Goal: Book appointment/travel/reservation

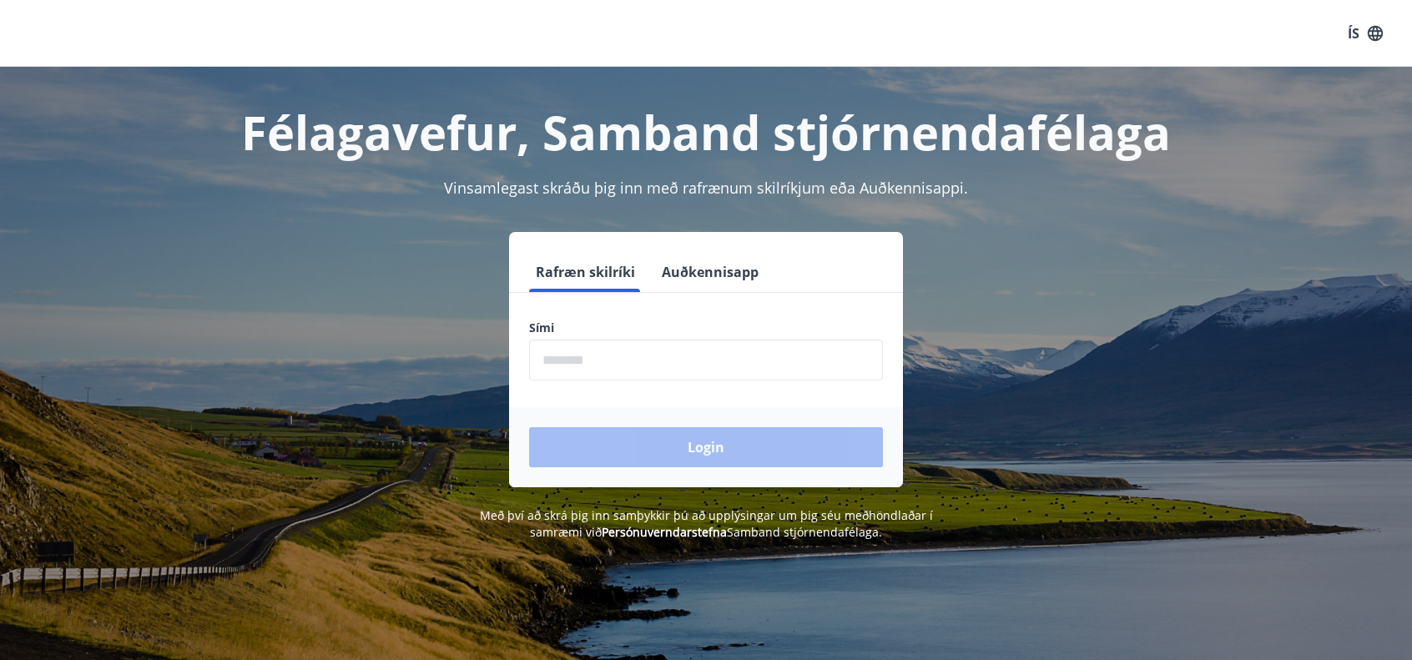
click at [634, 355] on input "phone" at bounding box center [706, 360] width 354 height 41
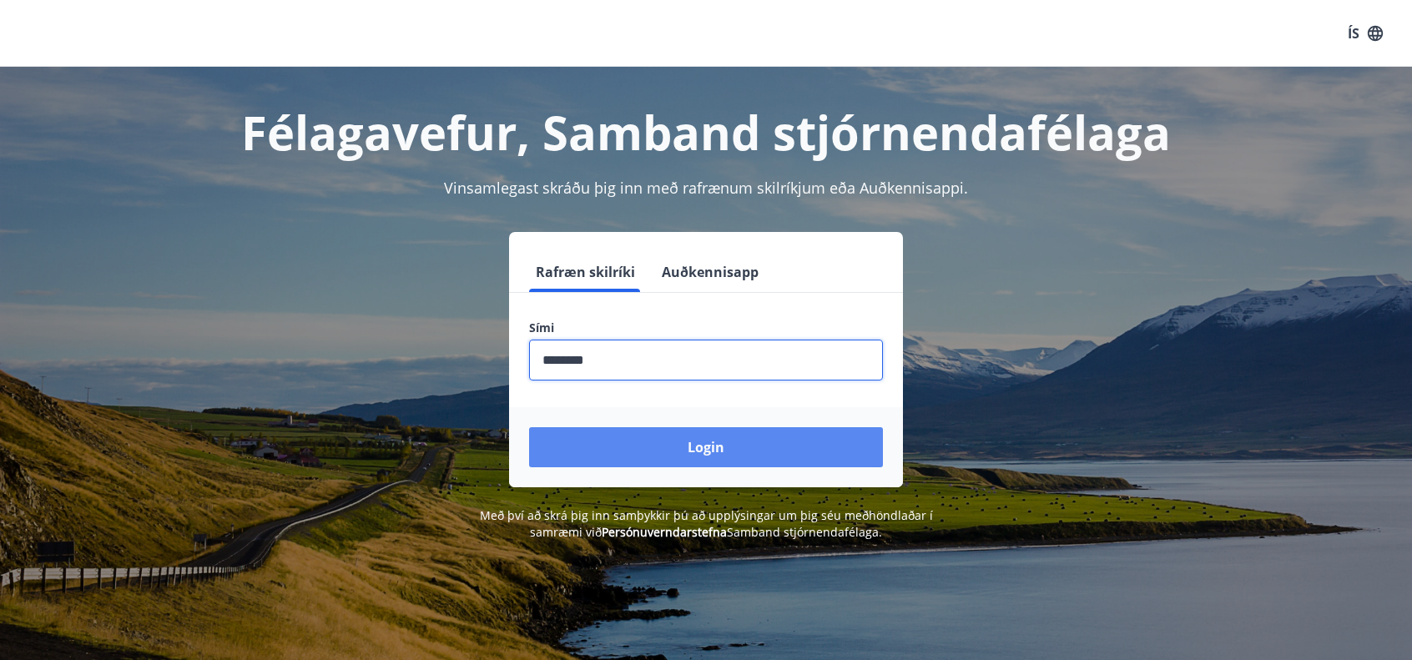
type input "********"
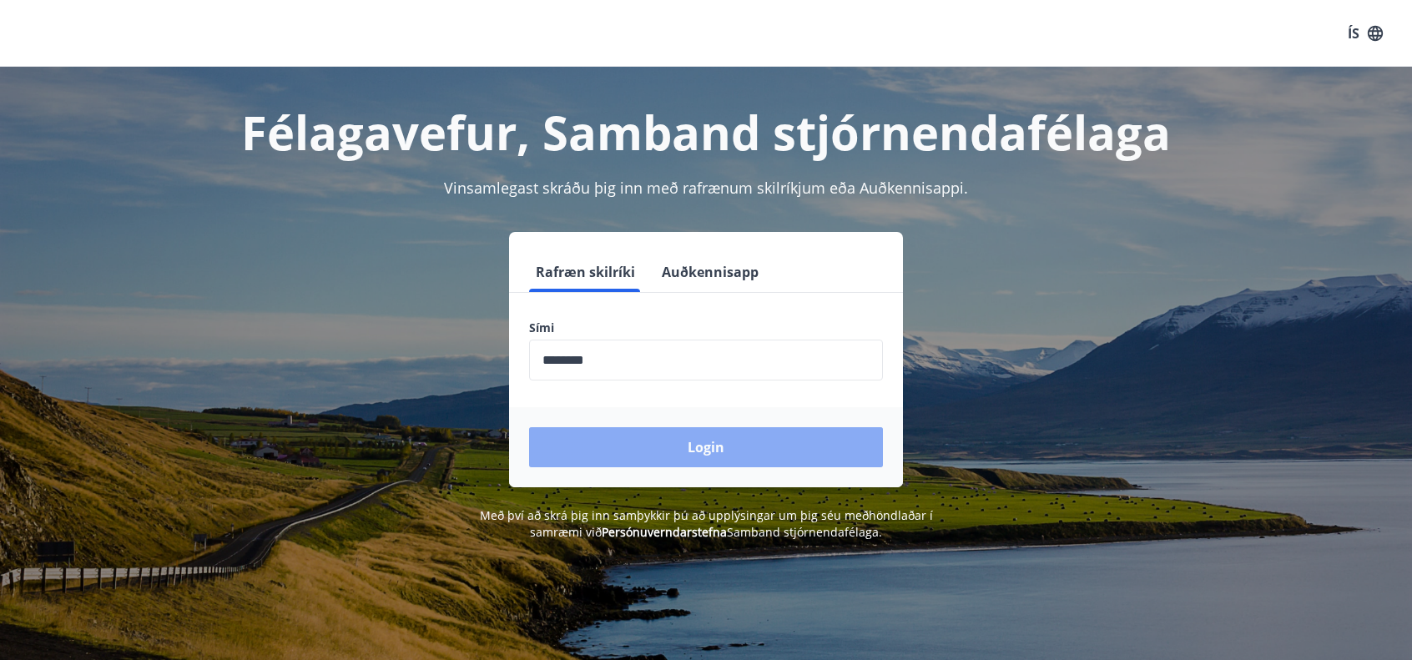
click at [657, 453] on button "Login" at bounding box center [706, 447] width 354 height 40
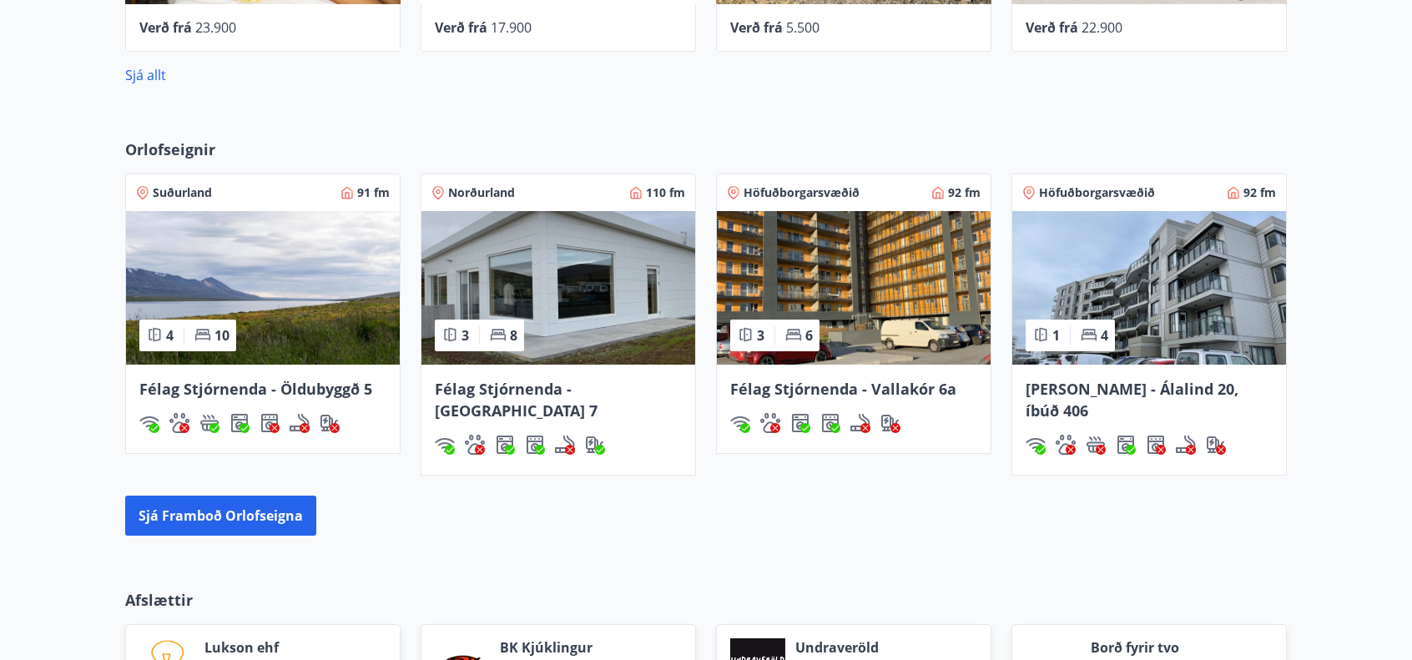
scroll to position [1068, 0]
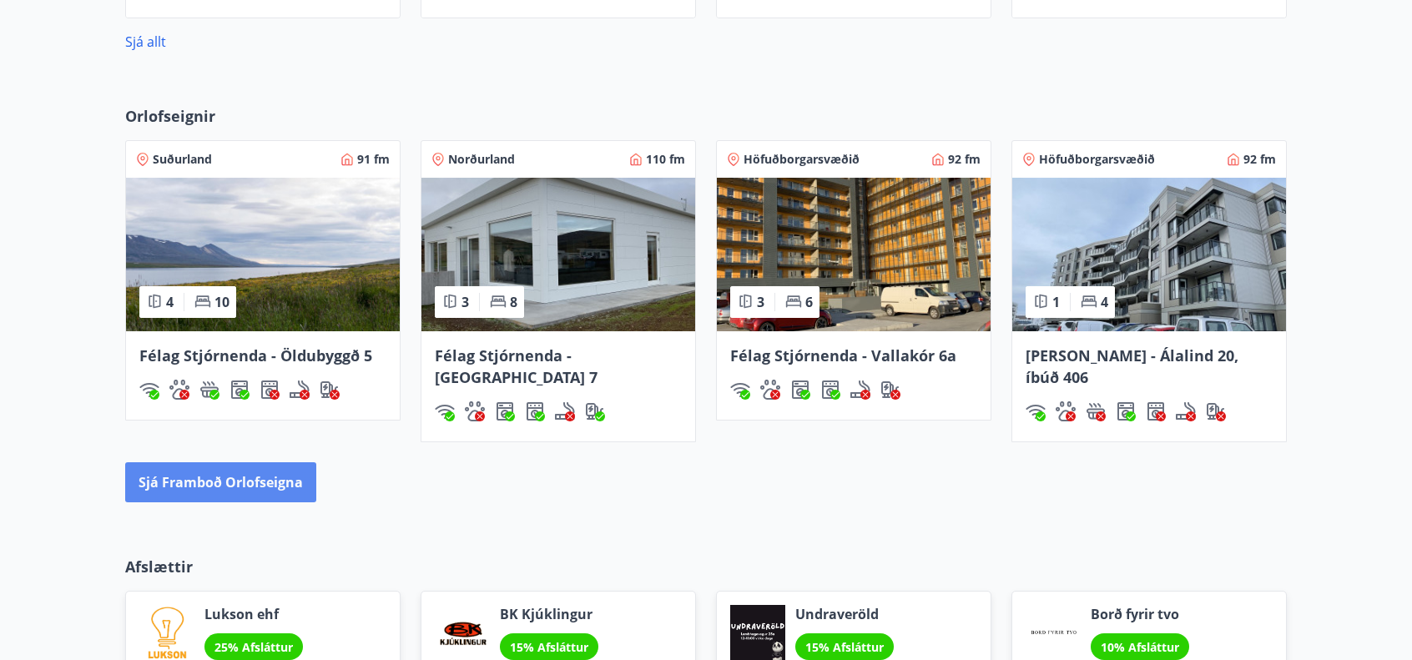
click at [280, 462] on button "Sjá framboð orlofseigna" at bounding box center [220, 482] width 191 height 40
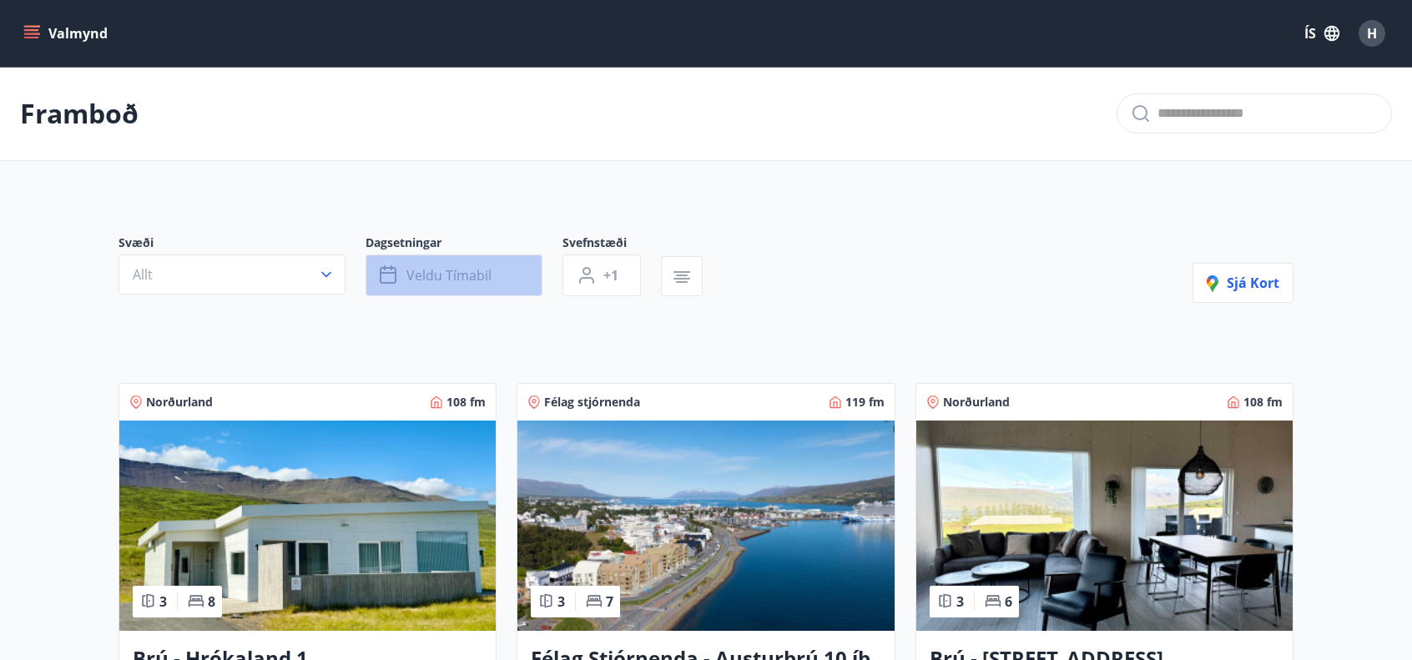
click at [442, 269] on span "Veldu tímabil" at bounding box center [448, 275] width 85 height 18
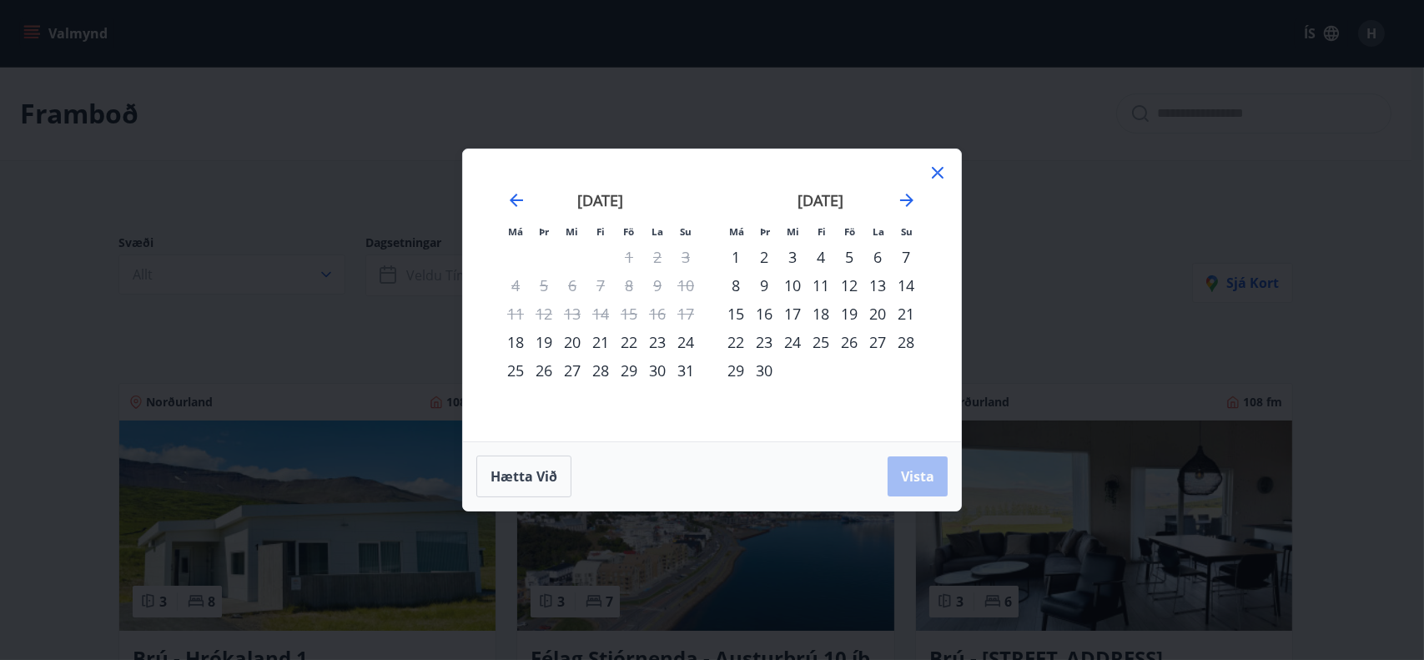
click at [601, 341] on div "21" at bounding box center [601, 342] width 28 height 28
click at [624, 340] on div "22" at bounding box center [629, 342] width 28 height 28
click at [910, 467] on span "Vista" at bounding box center [917, 476] width 33 height 18
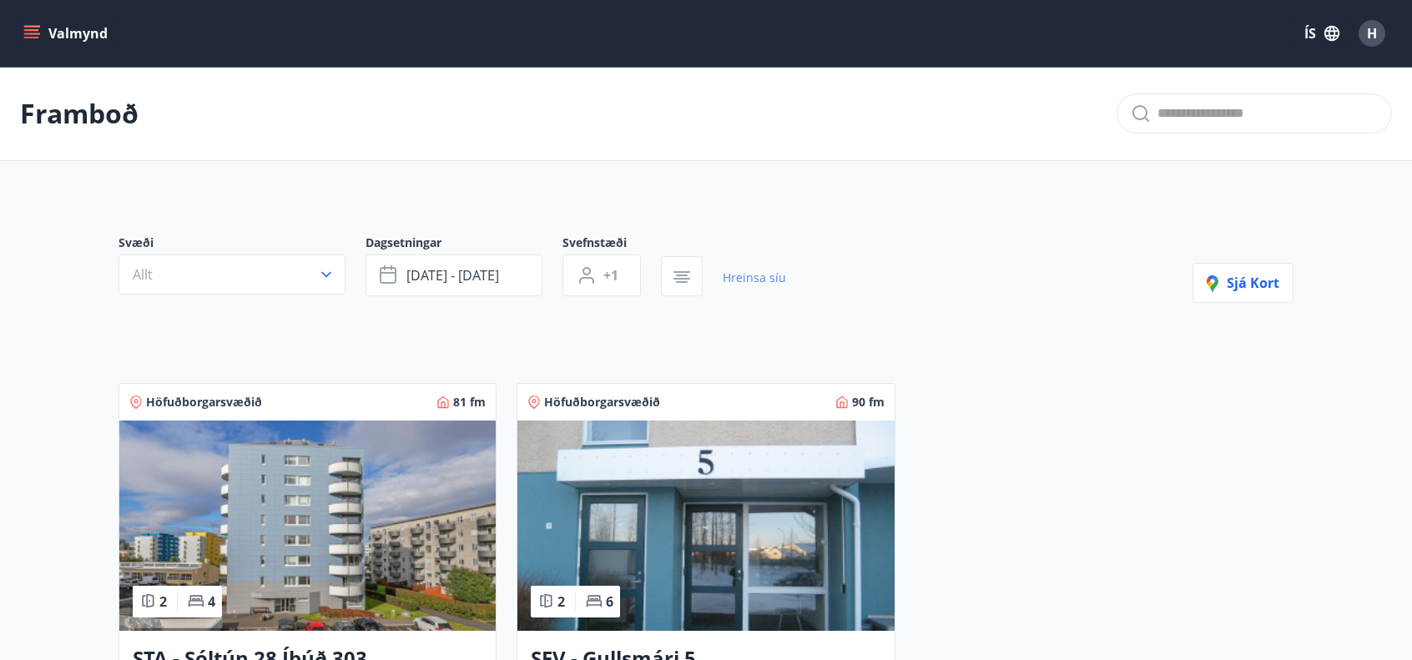
click at [745, 275] on link "Hreinsa síu" at bounding box center [753, 277] width 63 height 37
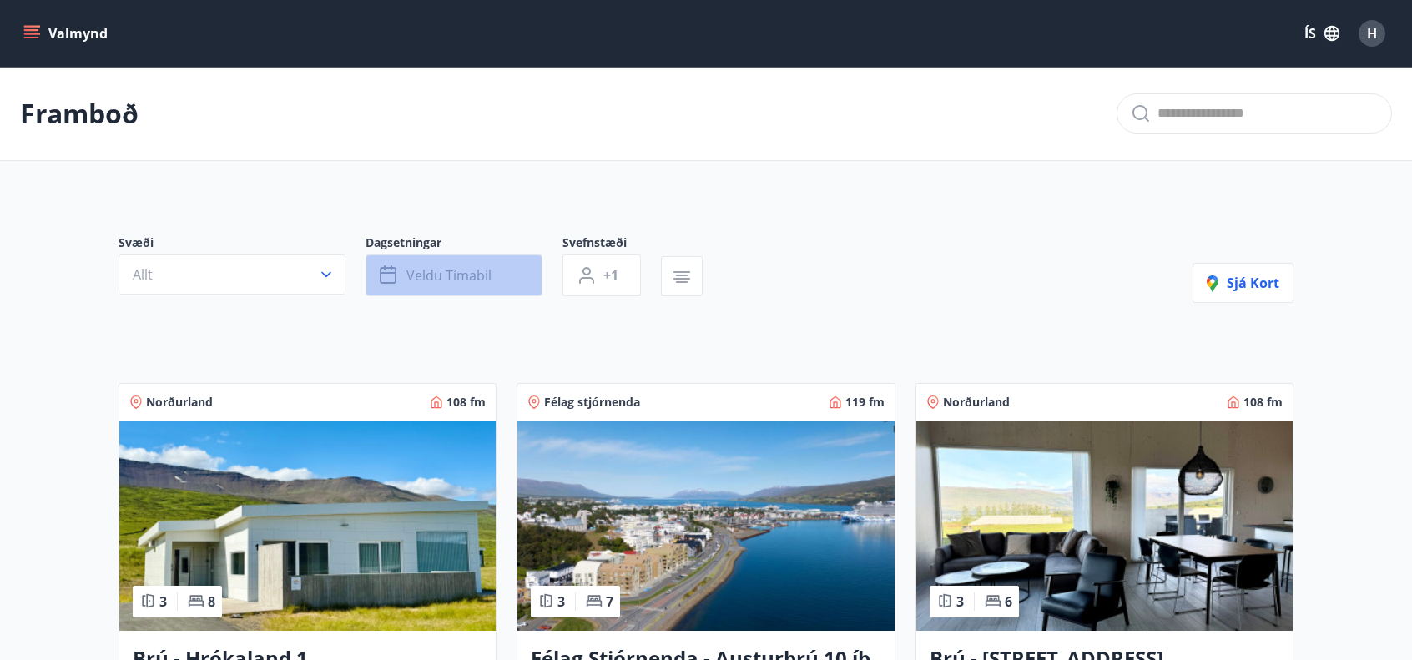
click at [443, 289] on button "Veldu tímabil" at bounding box center [453, 275] width 177 height 42
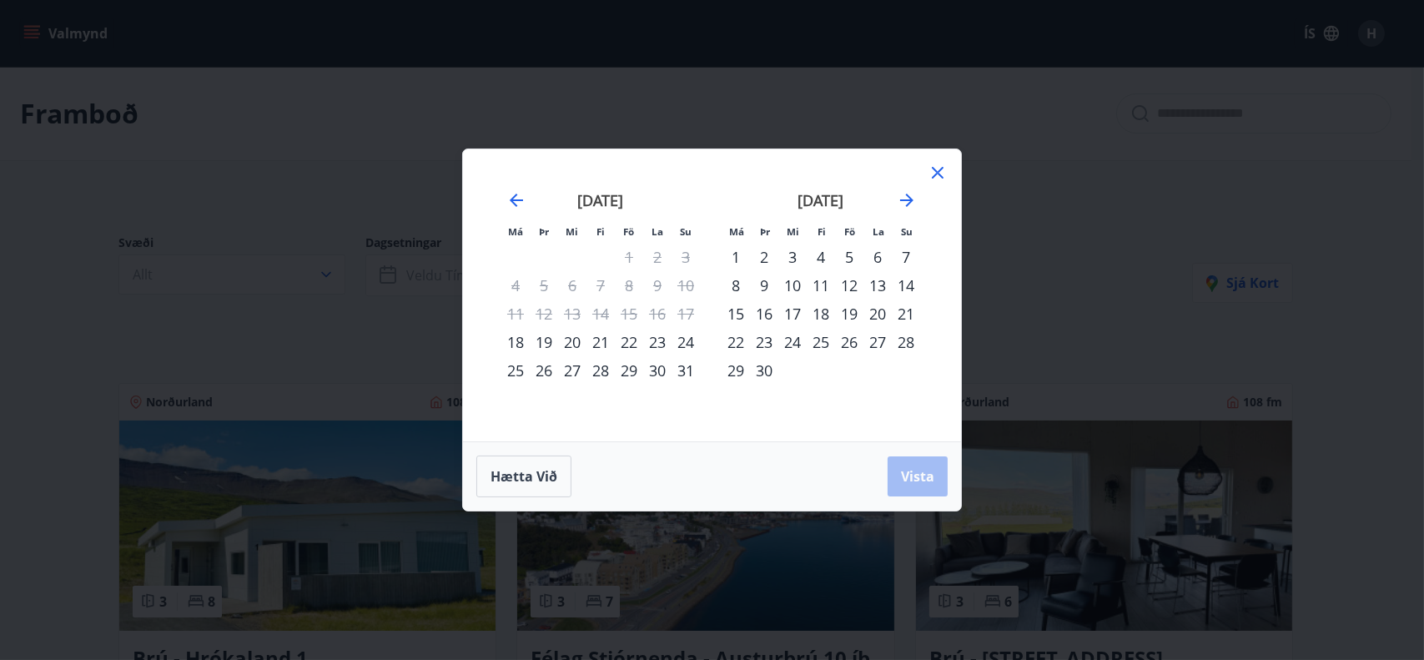
click at [521, 340] on div "18" at bounding box center [515, 342] width 28 height 28
click at [681, 373] on div "31" at bounding box center [686, 370] width 28 height 28
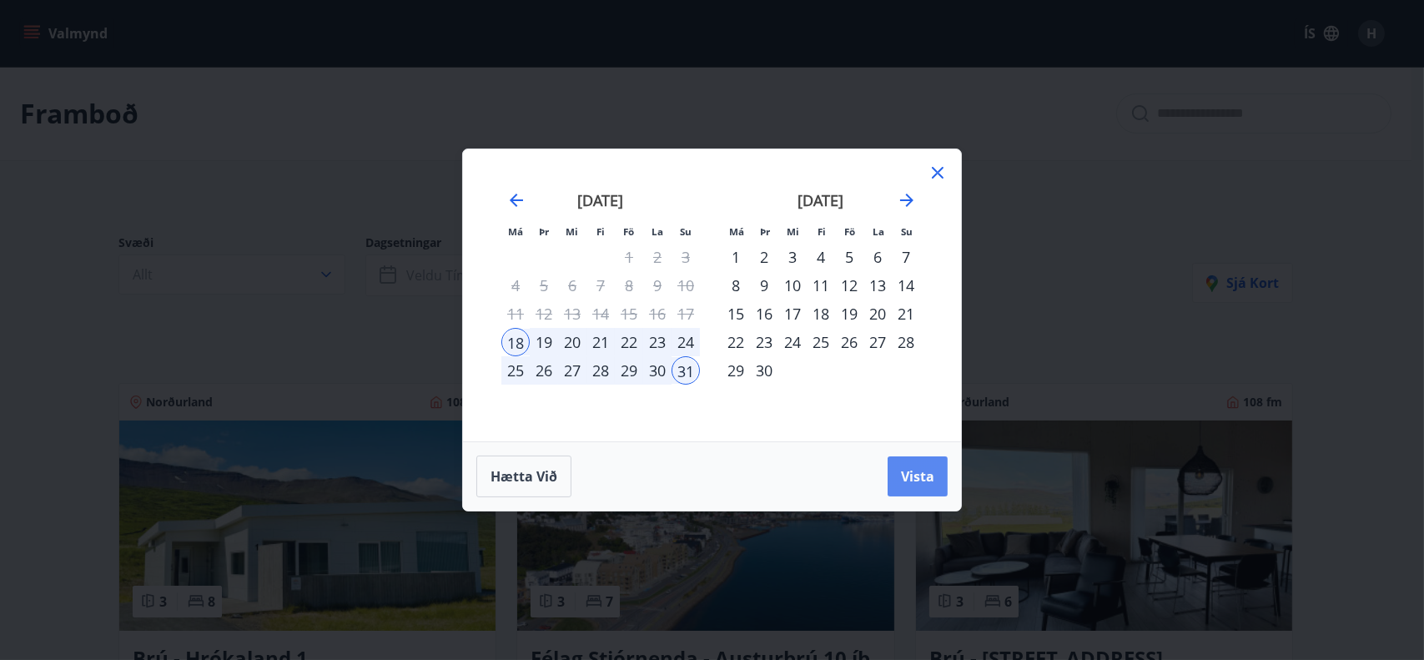
click at [918, 475] on span "Vista" at bounding box center [917, 476] width 33 height 18
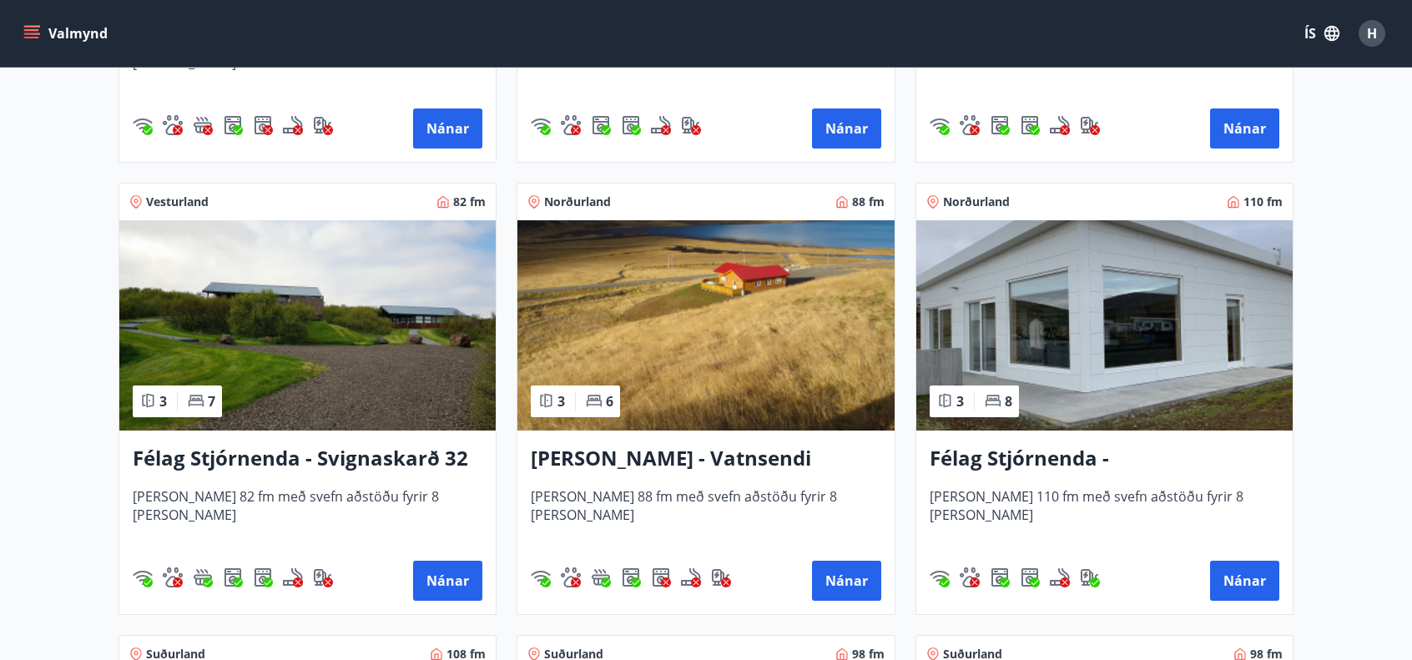
scroll to position [2025, 0]
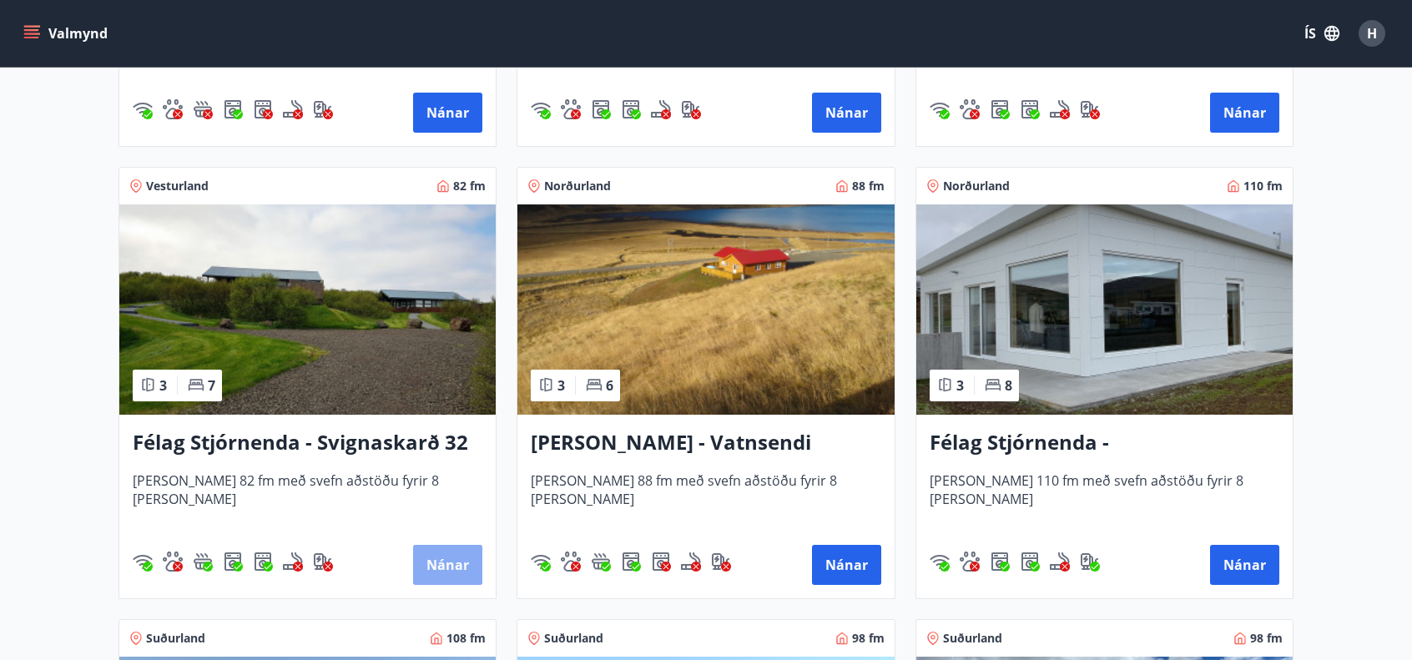
click at [450, 561] on button "Nánar" at bounding box center [447, 565] width 69 height 40
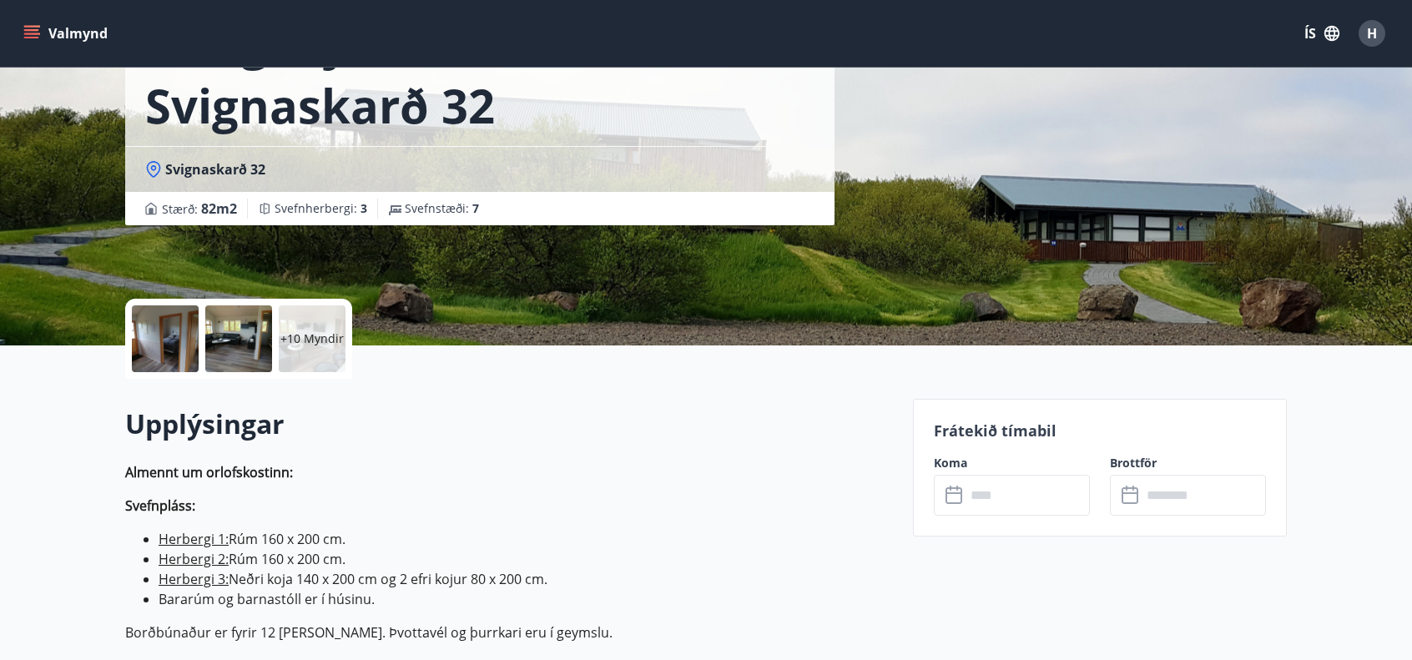
scroll to position [167, 0]
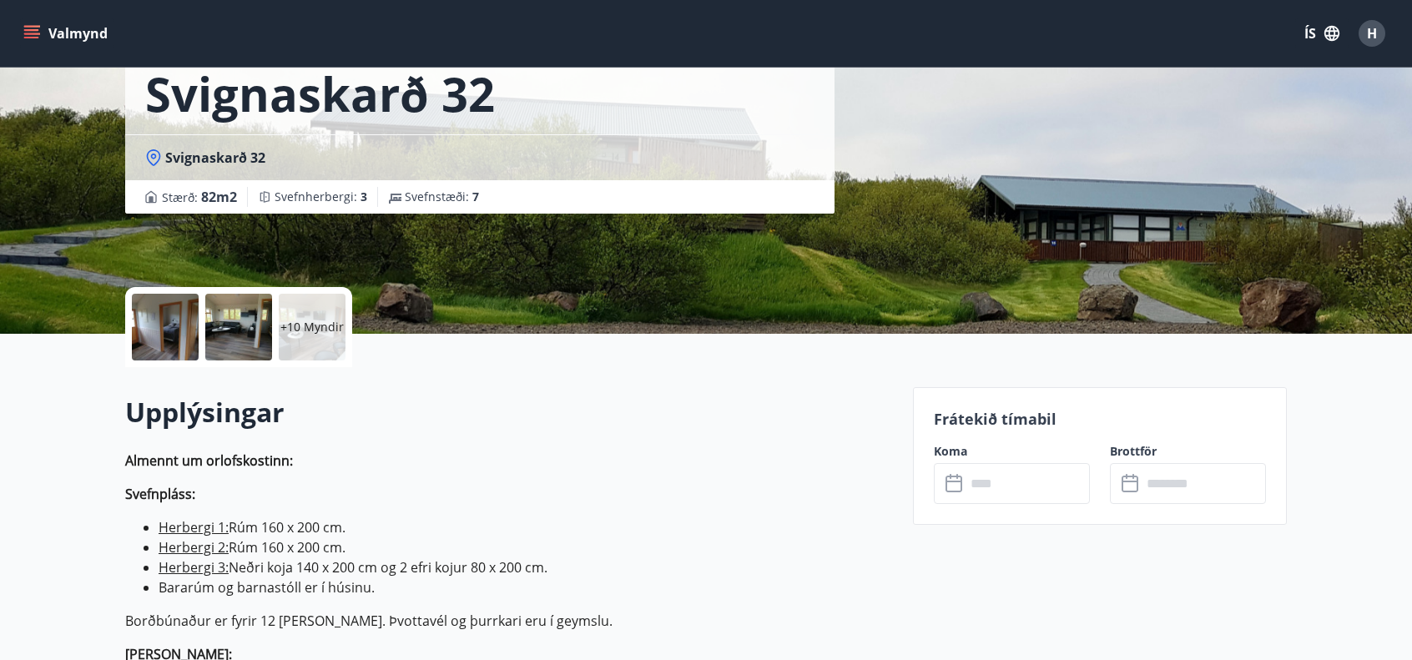
click at [1004, 479] on input "text" at bounding box center [1027, 483] width 124 height 41
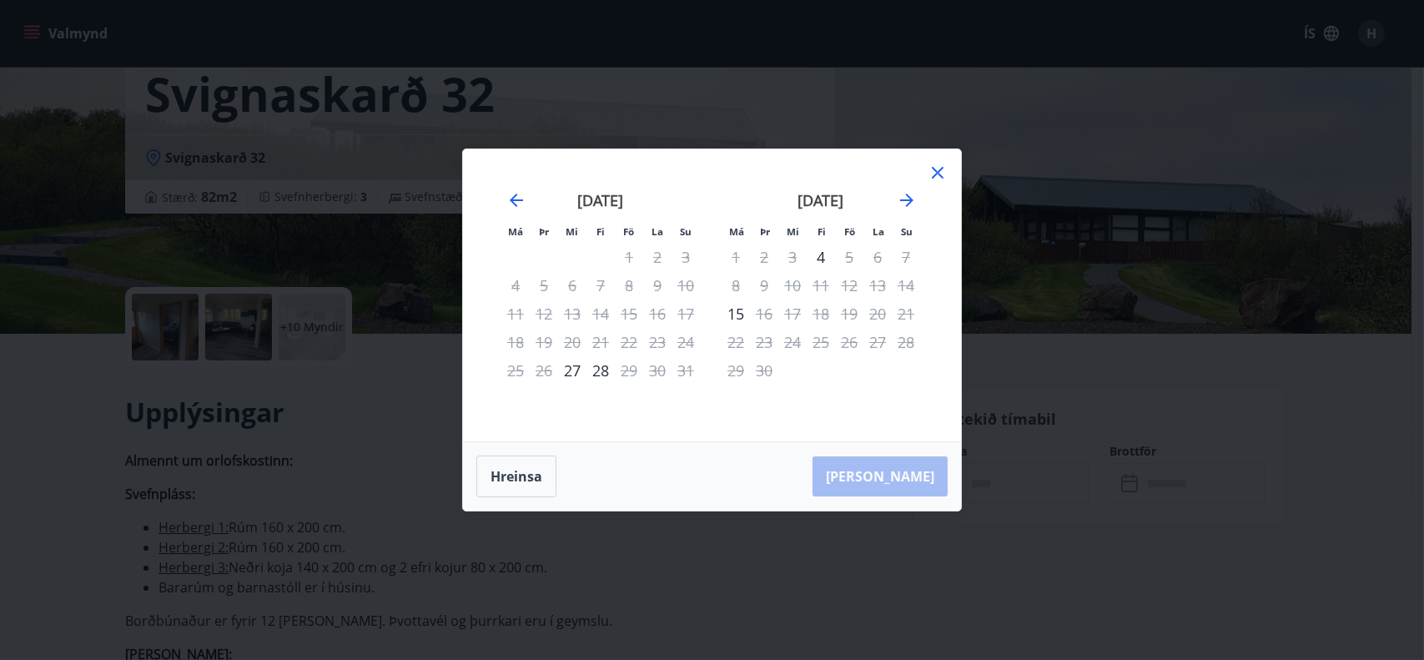
drag, startPoint x: 915, startPoint y: 204, endPoint x: 943, endPoint y: 179, distance: 37.2
click at [943, 179] on div "Má Þr Mi Fi Fö La Su Má Þr Mi Fi Fö La Su [DATE] 1 2 3 4 5 6 7 8 9 10 11 12 13 …" at bounding box center [712, 295] width 498 height 292
click at [938, 174] on icon at bounding box center [938, 173] width 12 height 12
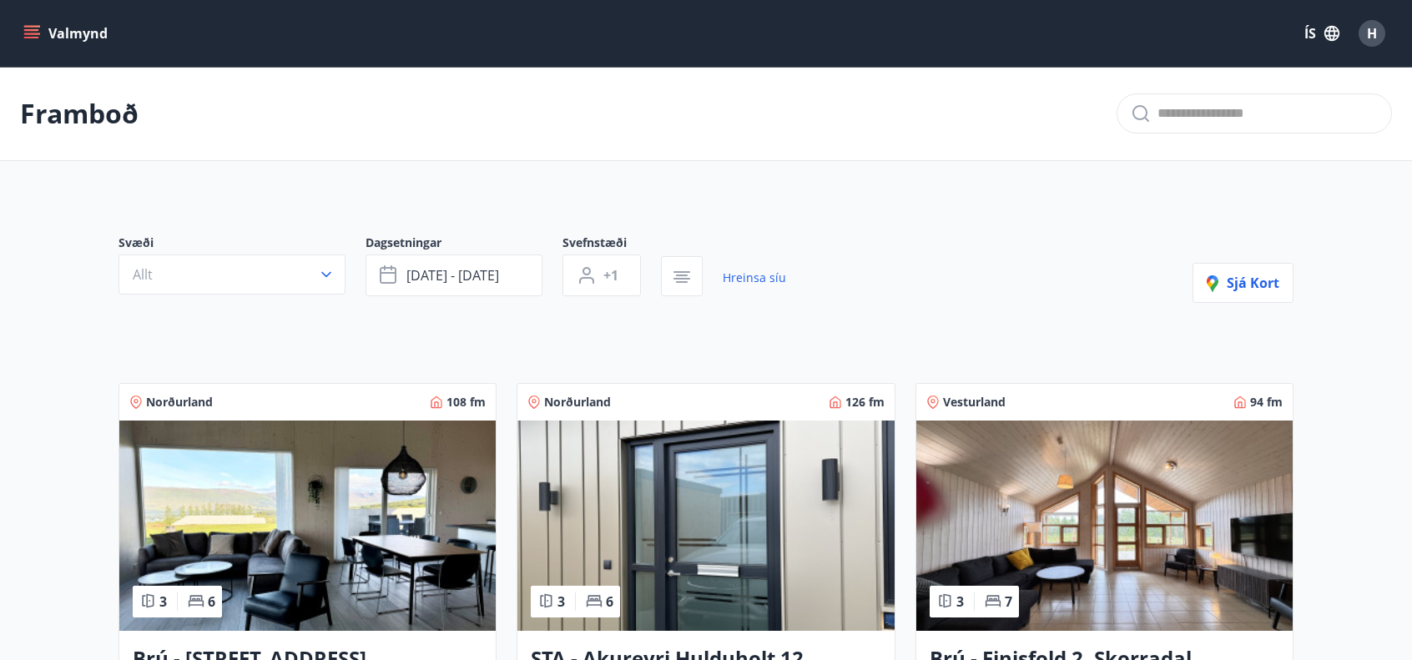
click at [1203, 508] on img at bounding box center [1104, 525] width 376 height 210
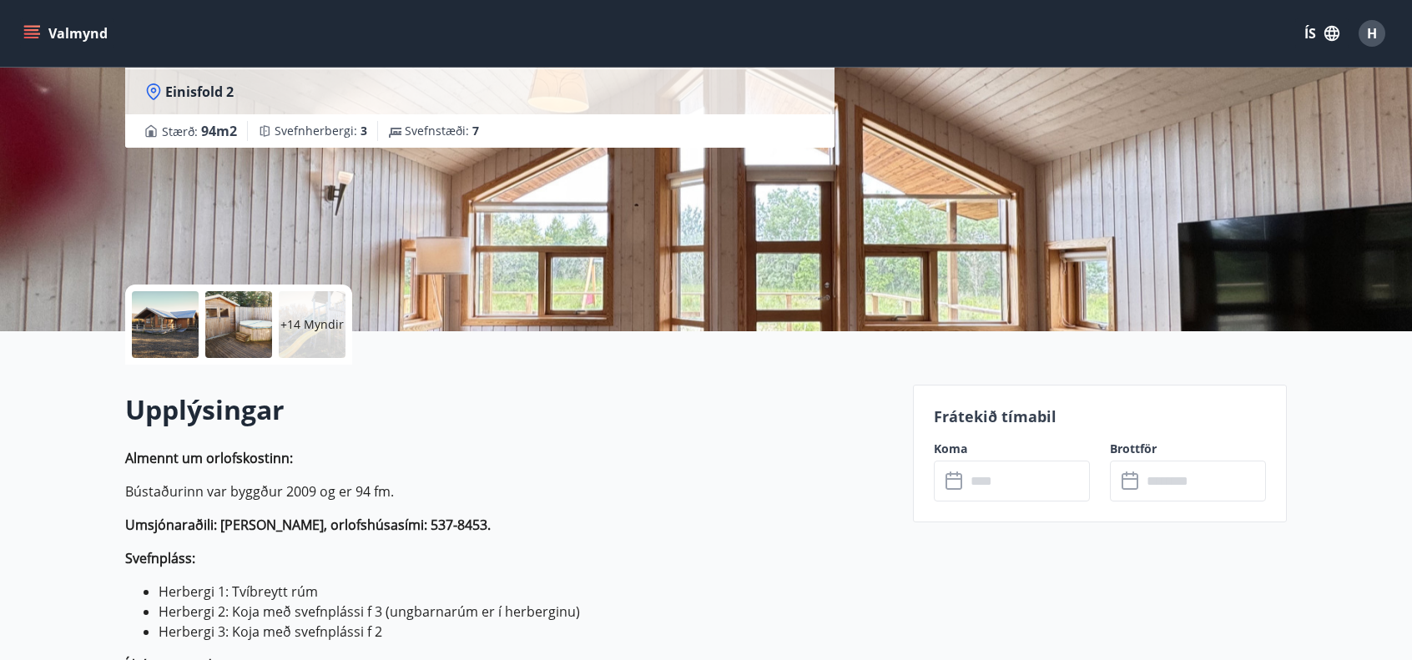
scroll to position [200, 0]
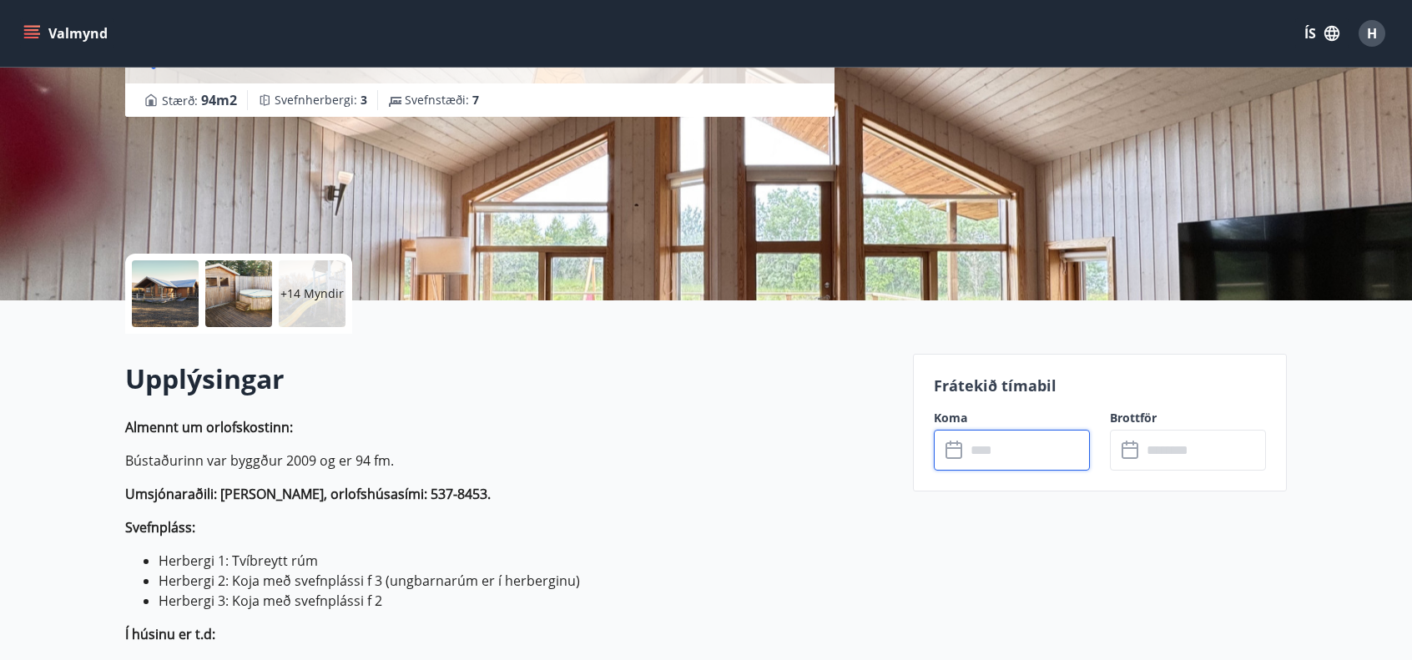
click at [975, 450] on input "text" at bounding box center [1027, 450] width 124 height 41
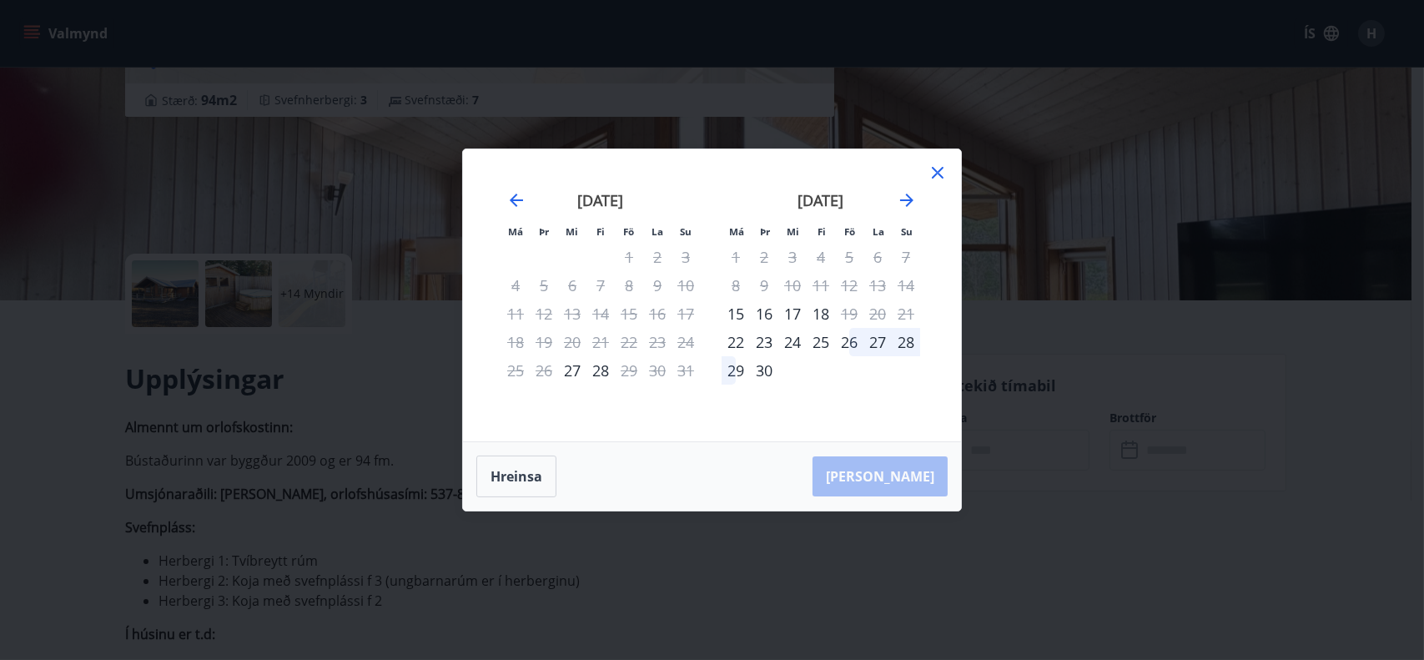
click at [934, 173] on icon at bounding box center [938, 173] width 20 height 20
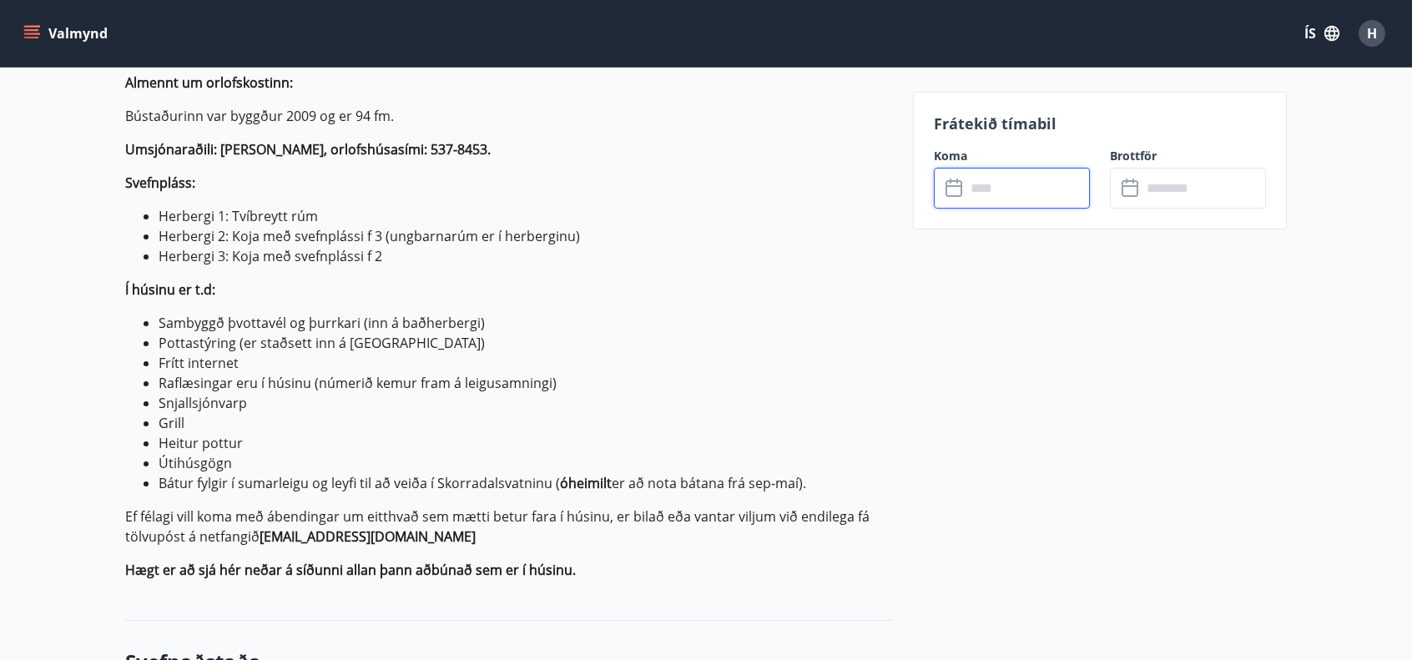
scroll to position [622, 0]
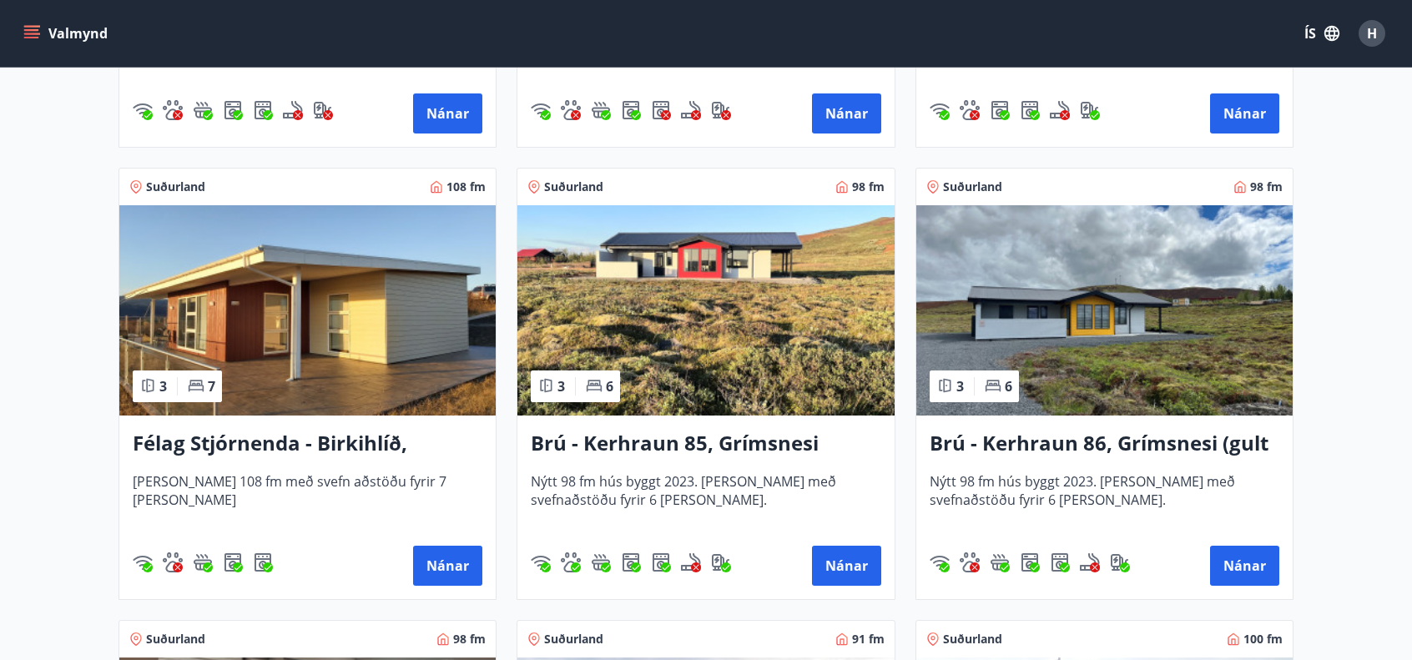
scroll to position [2454, 0]
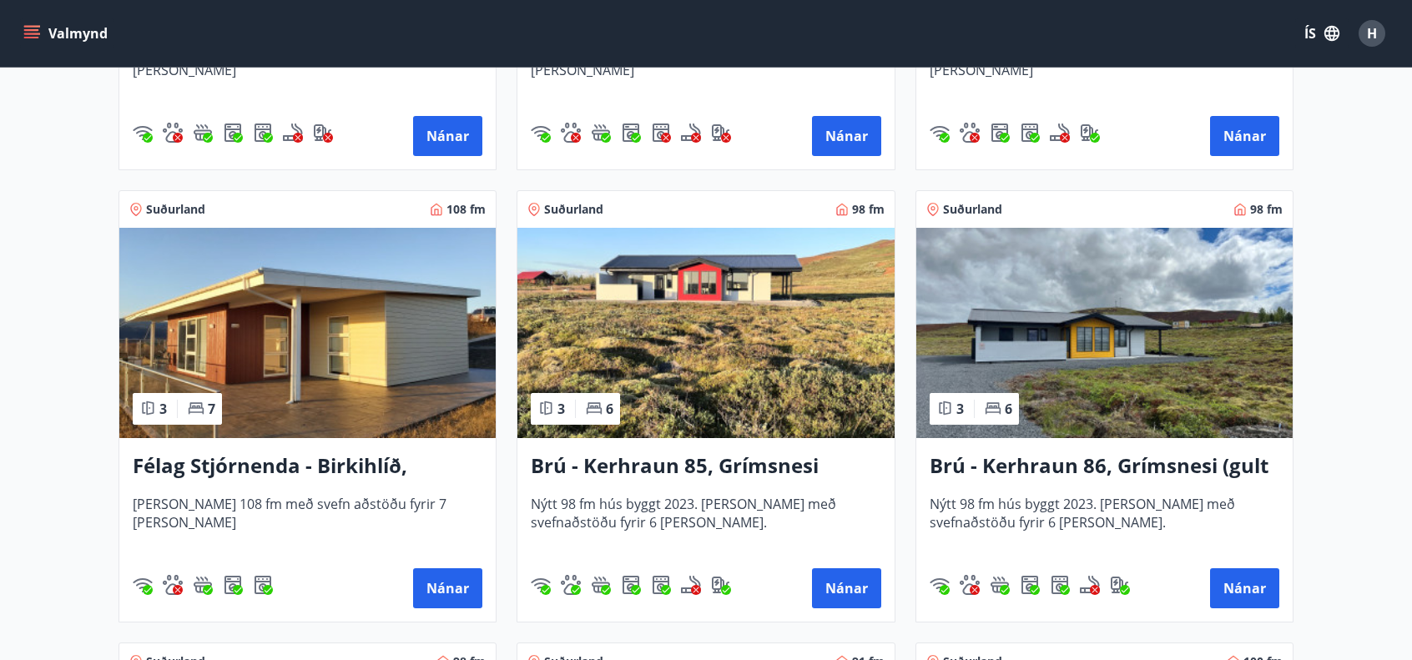
click at [661, 376] on img at bounding box center [705, 333] width 376 height 210
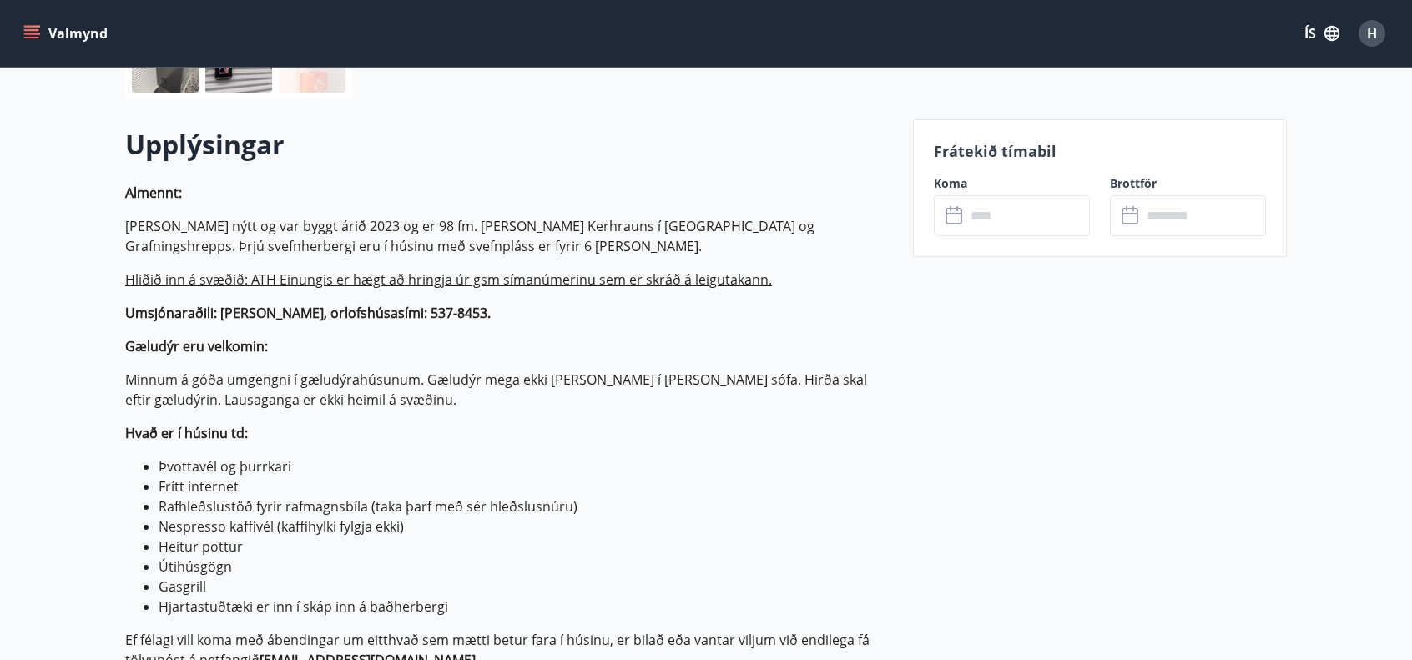
scroll to position [456, 0]
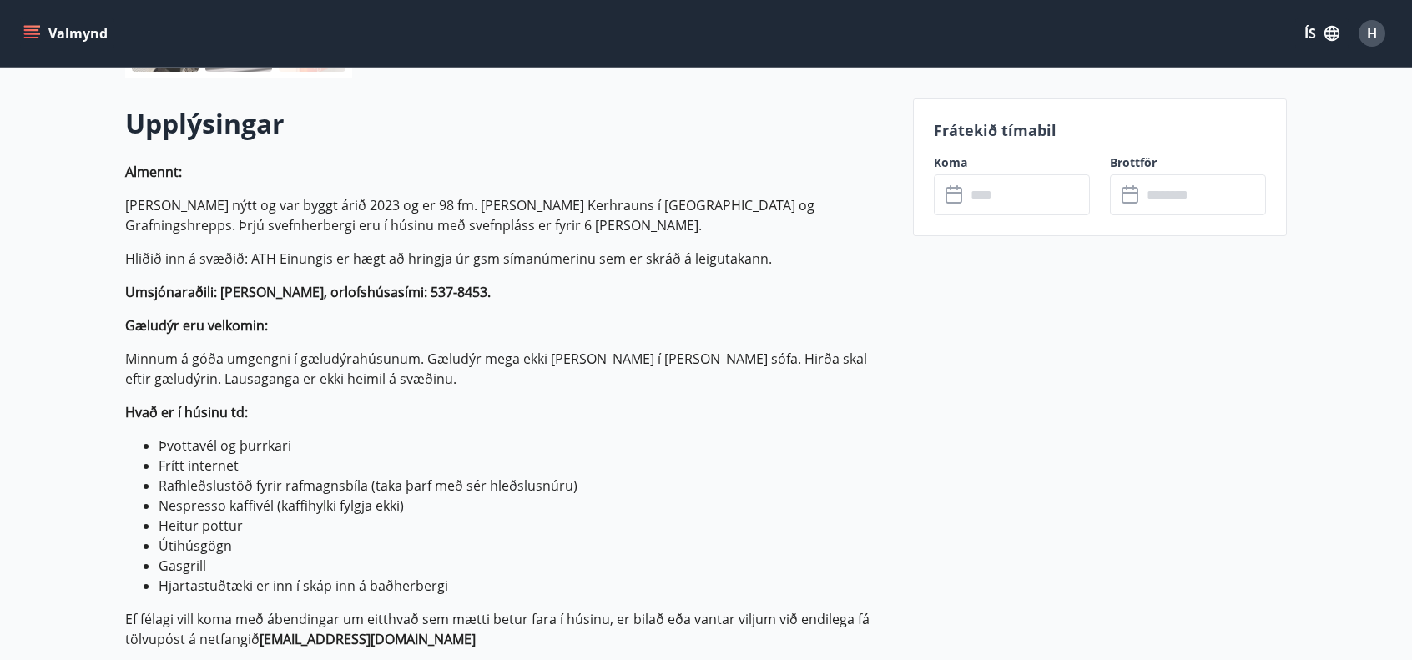
click at [1024, 207] on input "text" at bounding box center [1027, 194] width 124 height 41
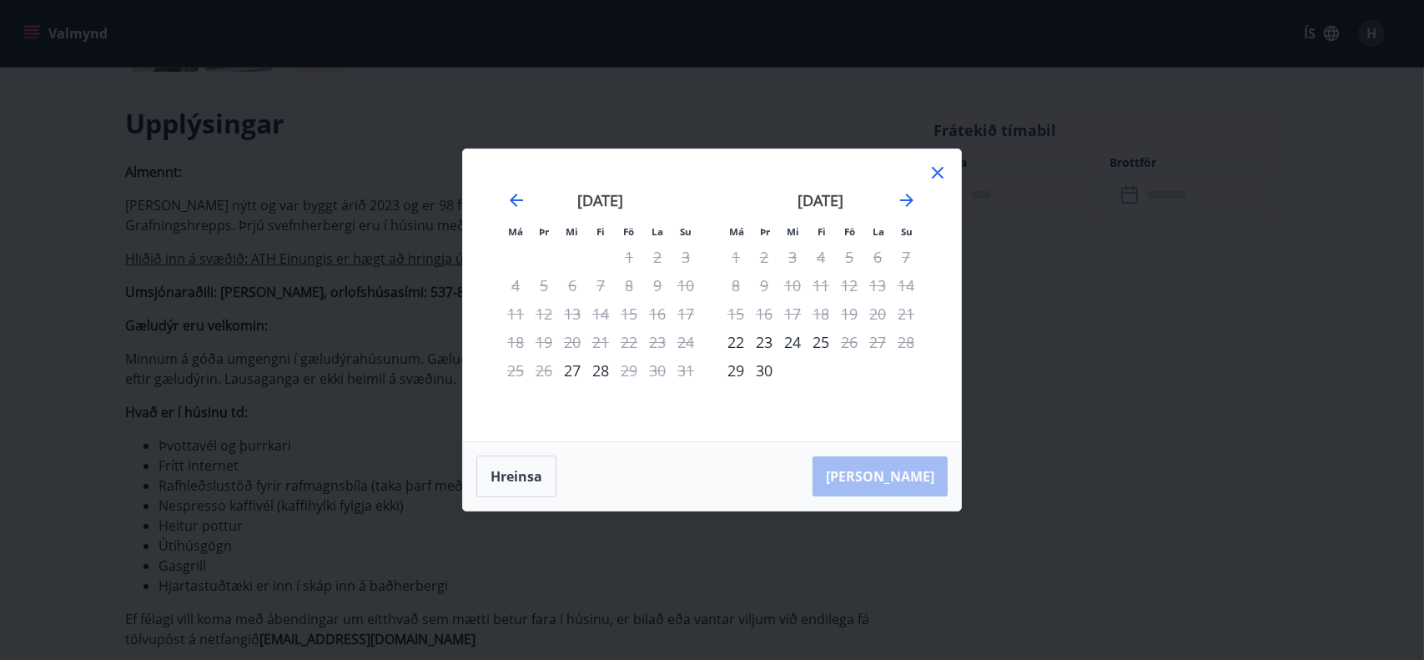
click at [938, 169] on icon at bounding box center [938, 173] width 20 height 20
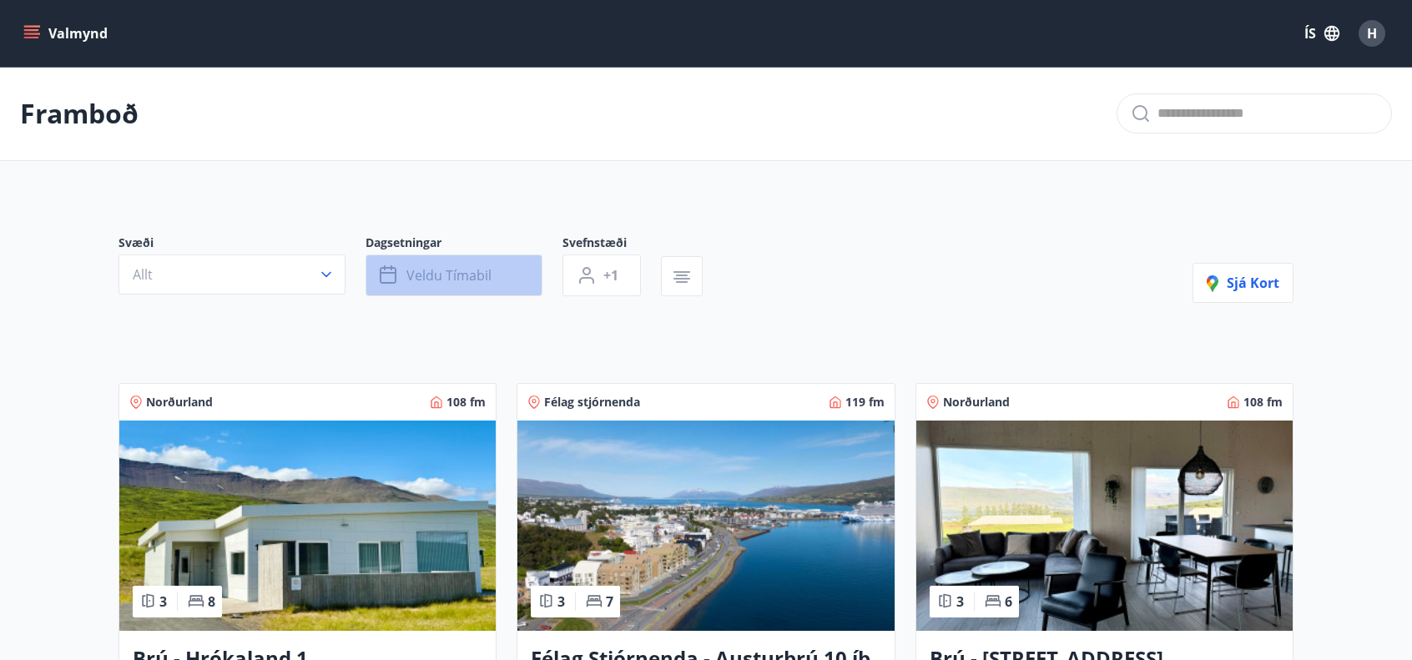
click at [437, 269] on span "Veldu tímabil" at bounding box center [448, 275] width 85 height 18
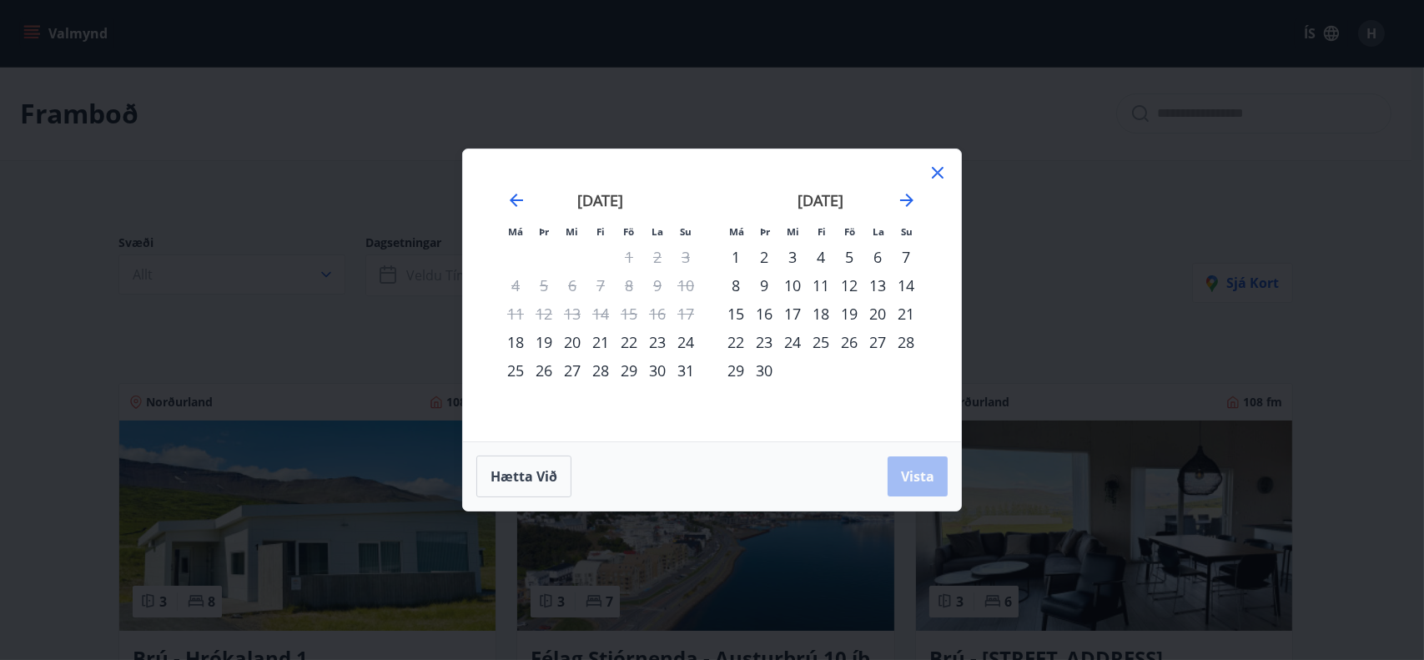
click at [601, 342] on div "21" at bounding box center [601, 342] width 28 height 28
click at [627, 337] on div "22" at bounding box center [629, 342] width 28 height 28
click at [914, 481] on span "Vista" at bounding box center [917, 476] width 33 height 18
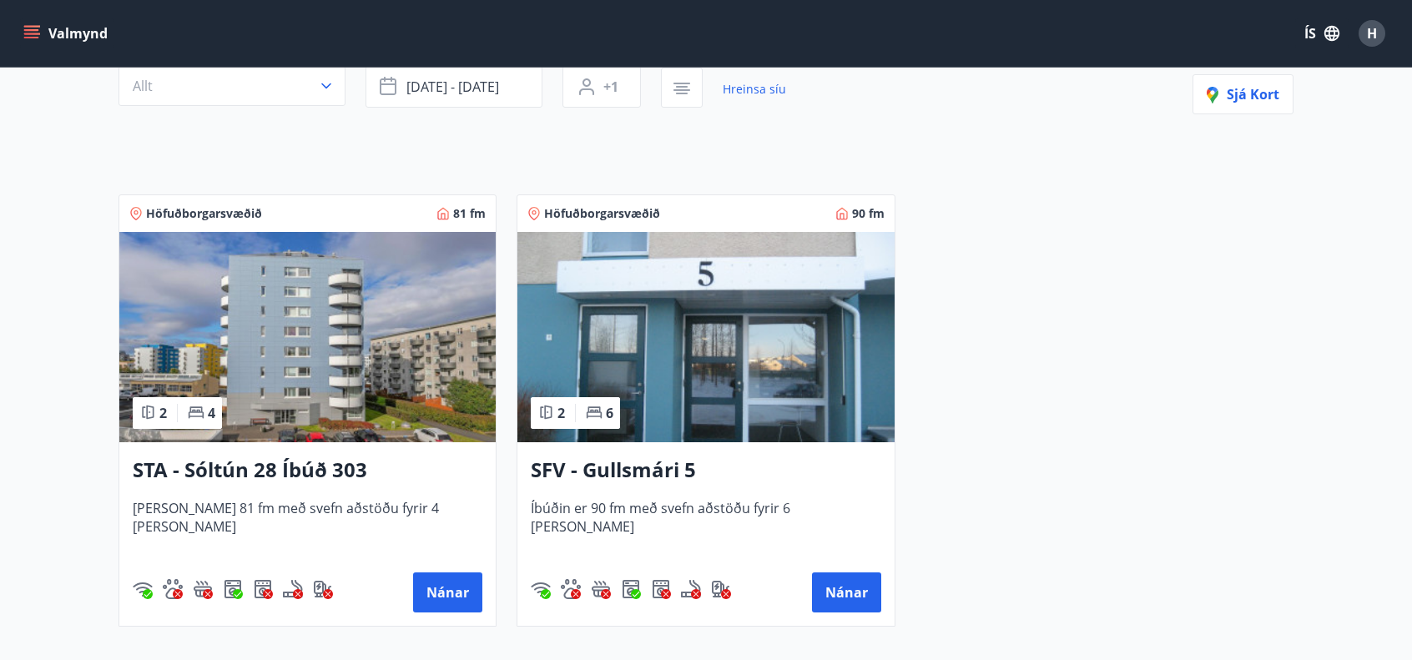
scroll to position [211, 0]
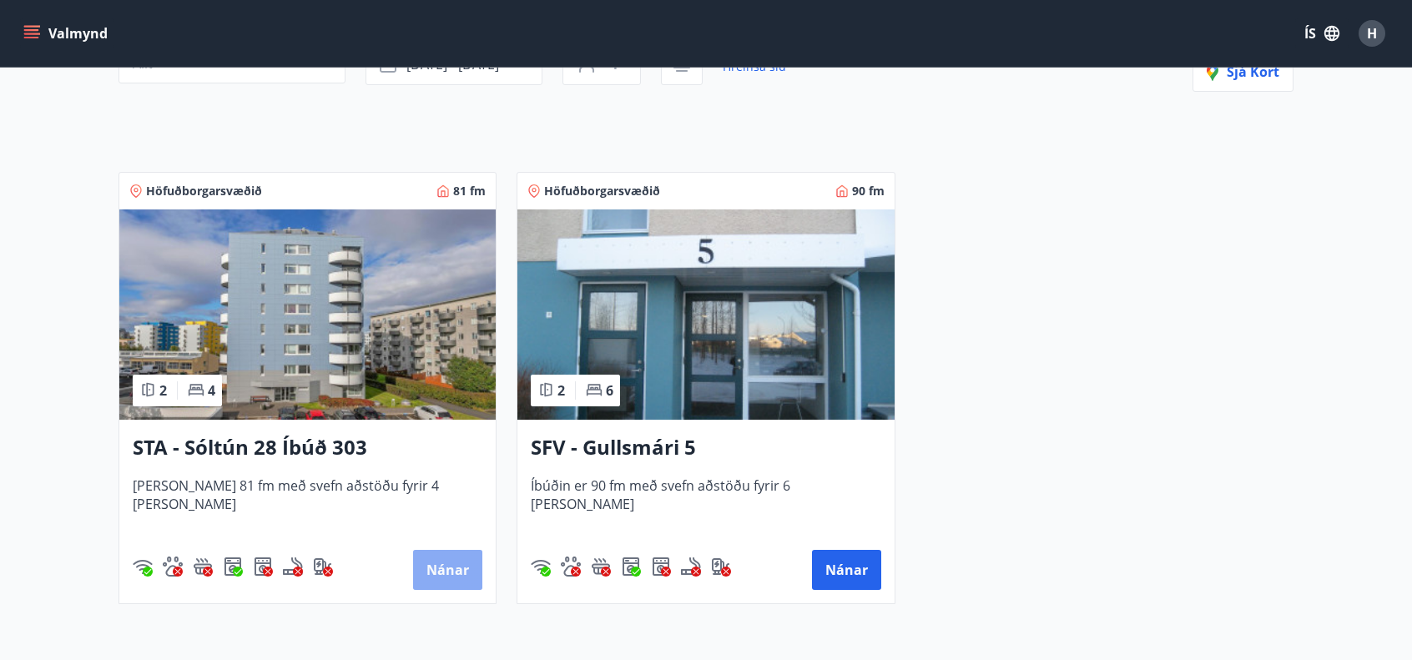
click at [450, 574] on button "Nánar" at bounding box center [447, 570] width 69 height 40
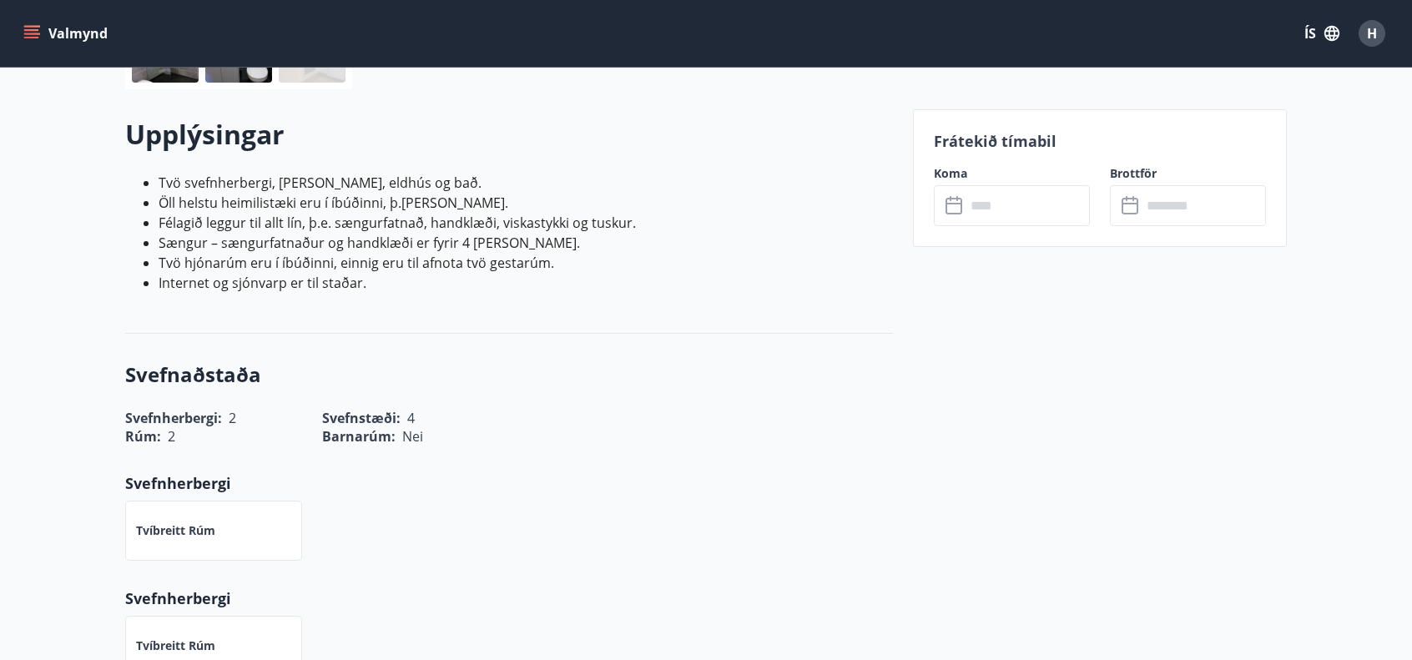
scroll to position [534, 0]
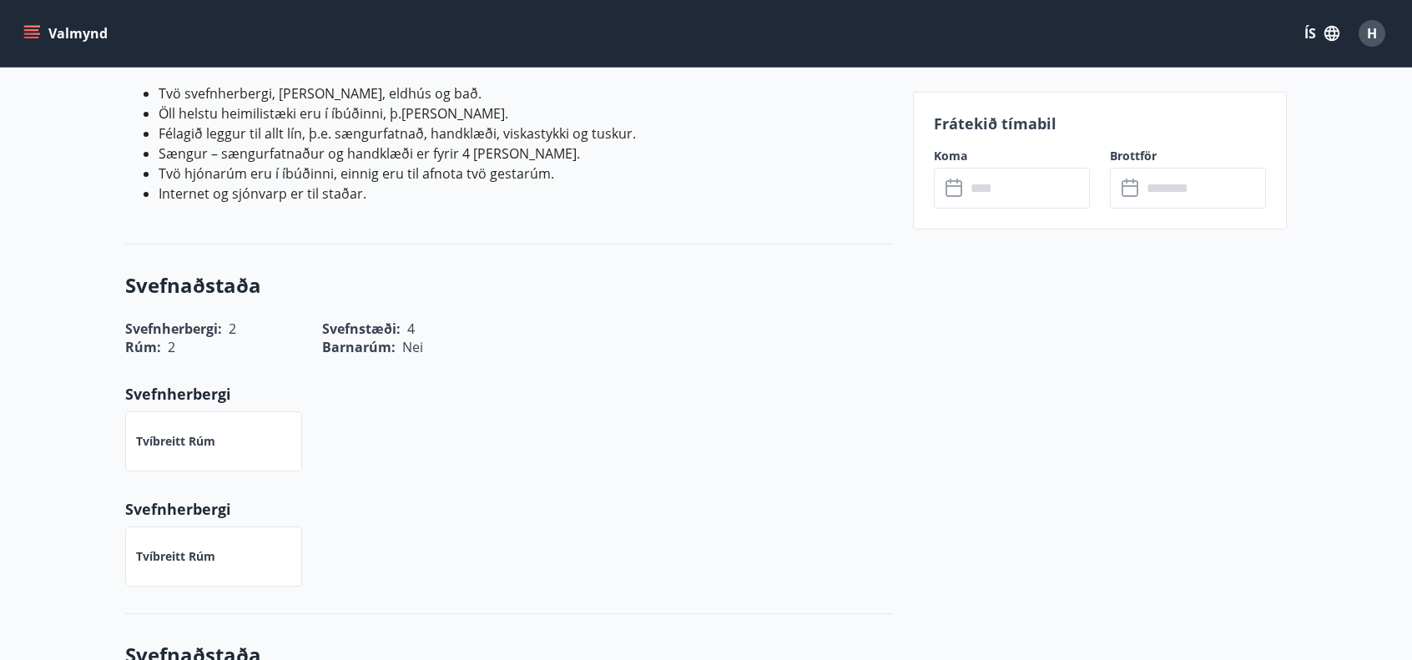
click at [1020, 194] on input "text" at bounding box center [1027, 188] width 124 height 41
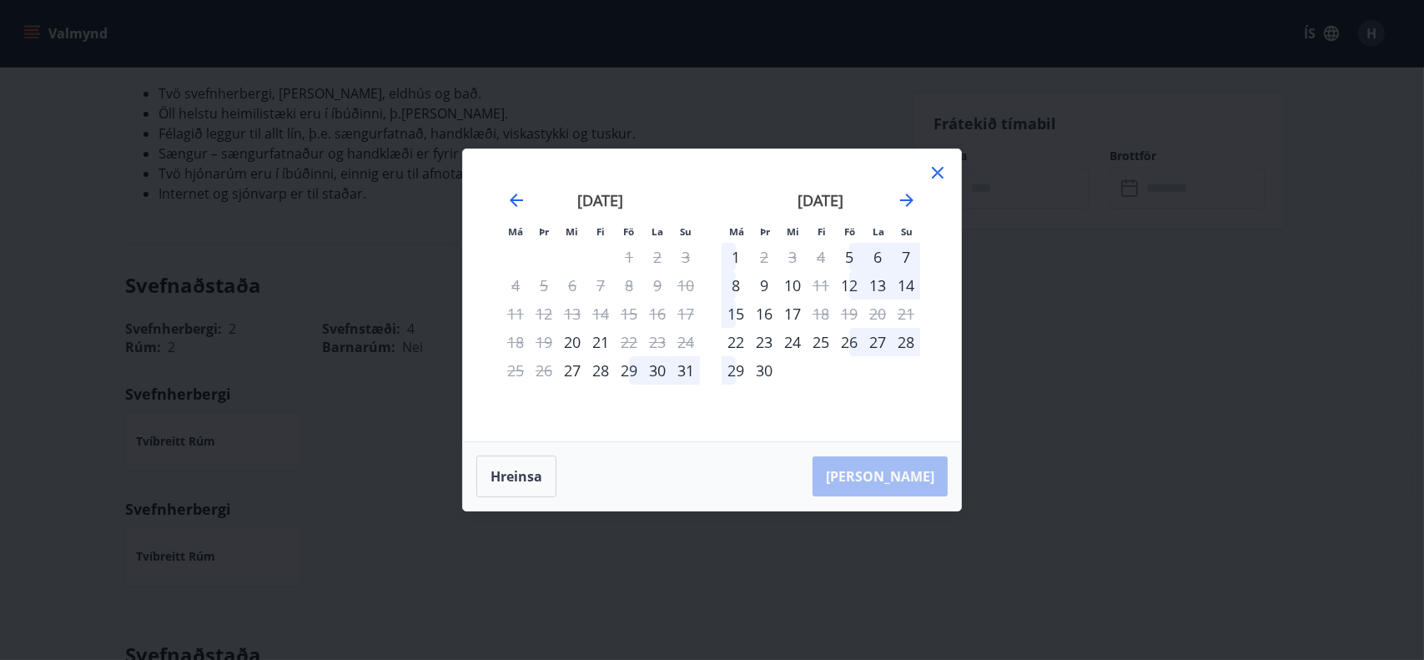
click at [936, 173] on icon at bounding box center [938, 173] width 20 height 20
